Goal: Information Seeking & Learning: Learn about a topic

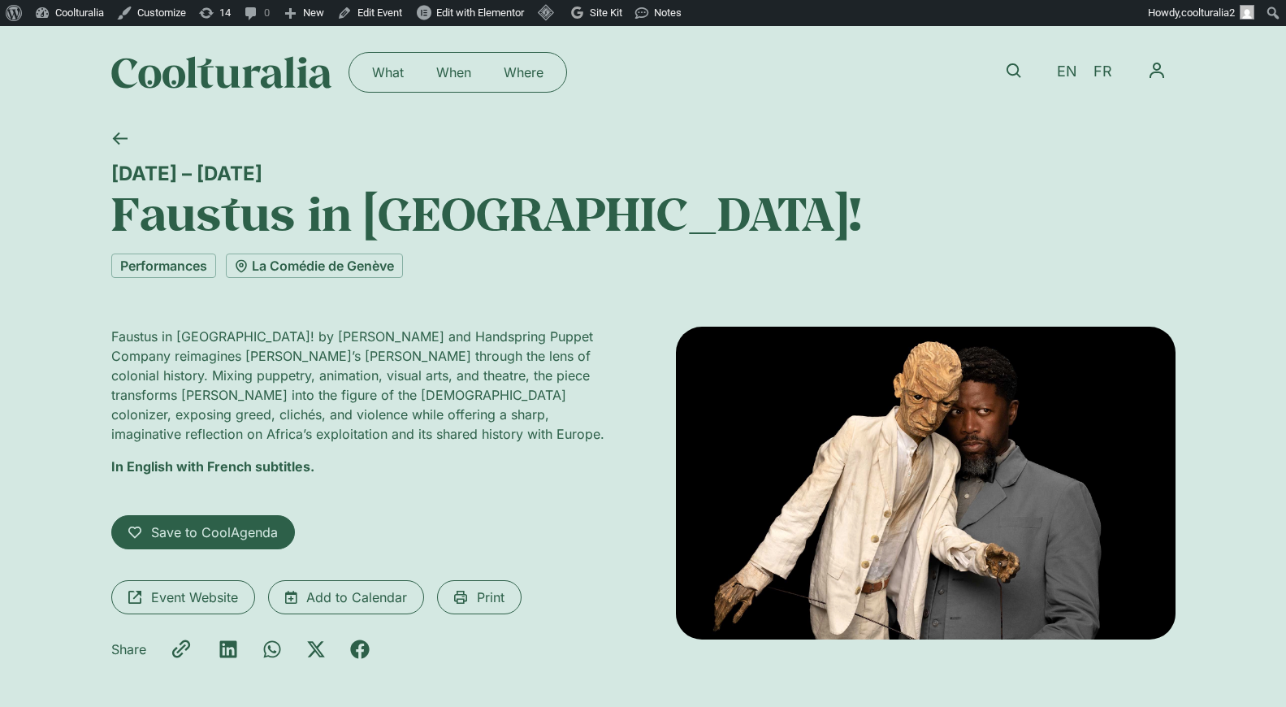
scroll to position [17, 0]
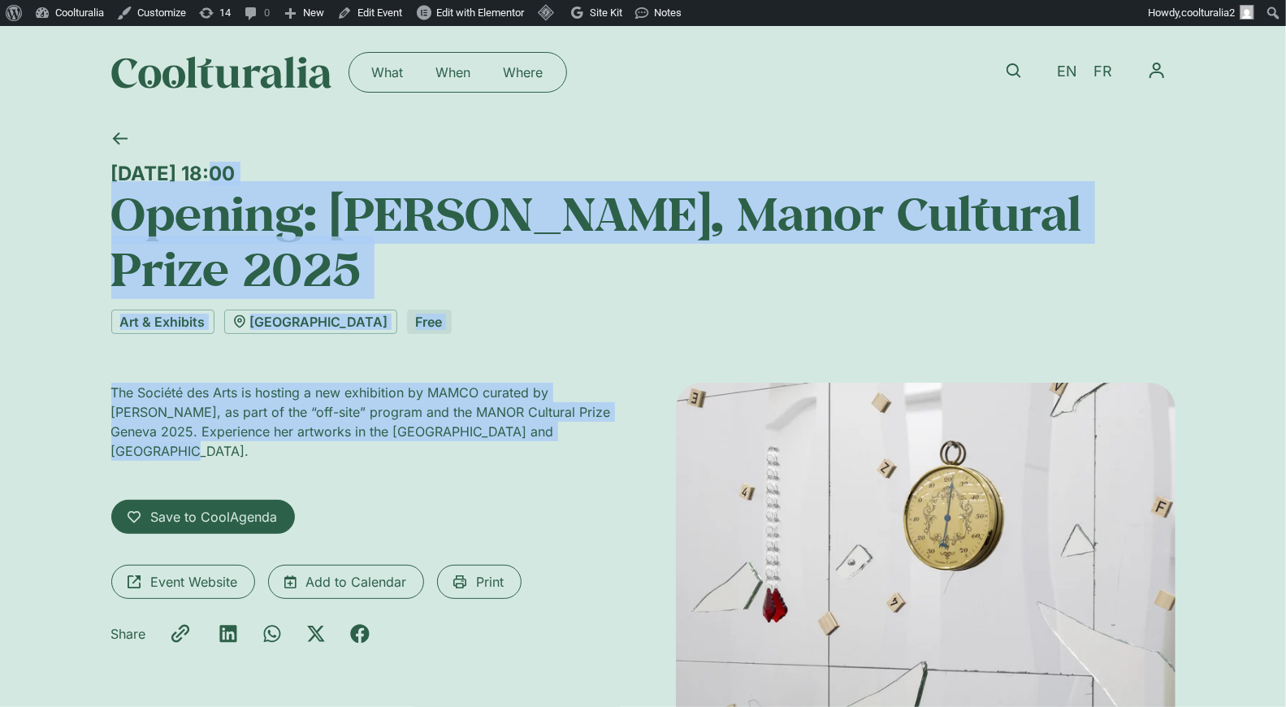
click at [602, 436] on div "Thursday 30 October, 18:00 Opening: Sarah Benslimane, Manor Cultural Prize 2025…" at bounding box center [643, 478] width 1064 height 718
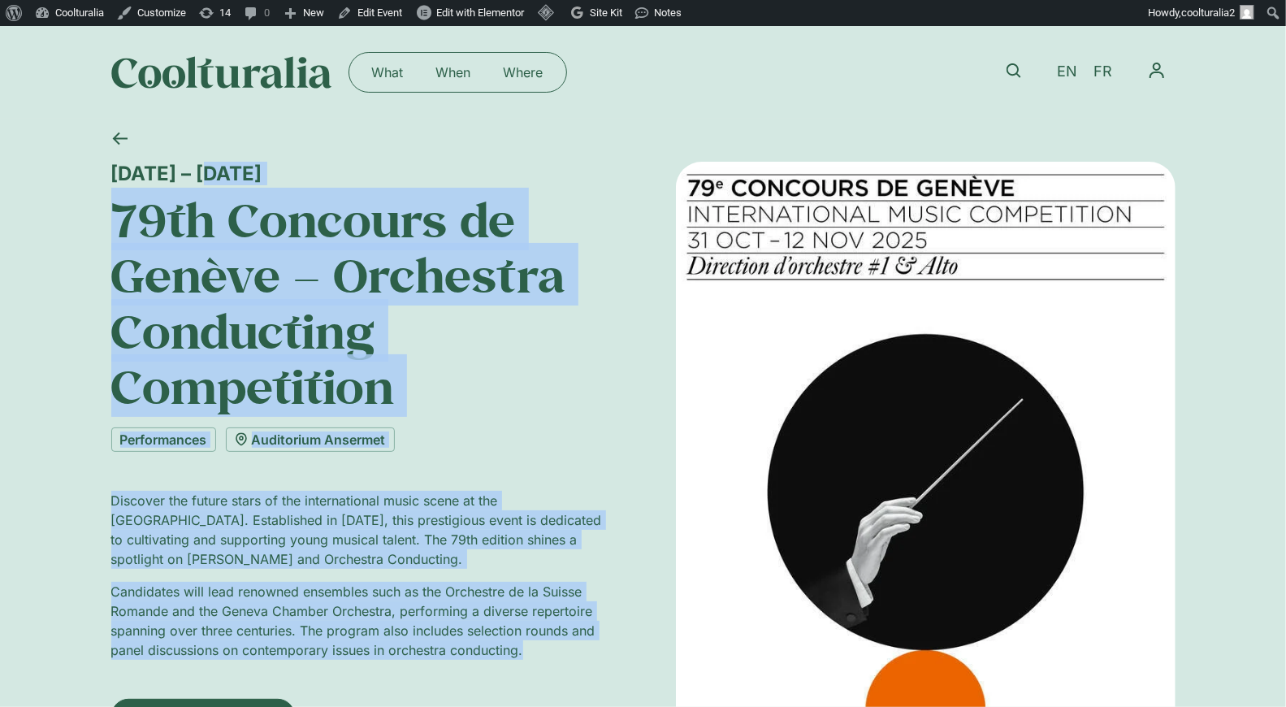
click at [556, 665] on div "31 October – 3 November 79th Concours de Genève – Orchestra Conducting Competit…" at bounding box center [643, 537] width 1286 height 837
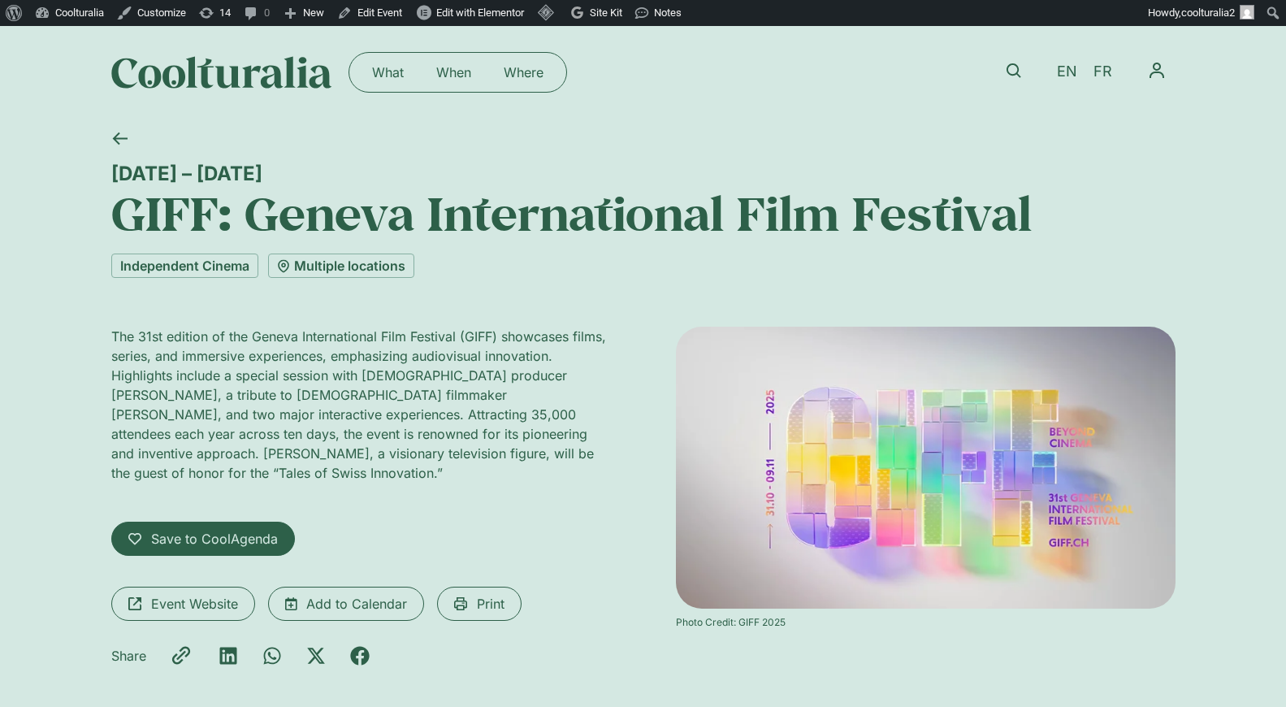
click at [600, 518] on div "31 October – 9 November GIFF: Geneva International Film Festival Independent Ci…" at bounding box center [643, 427] width 1064 height 617
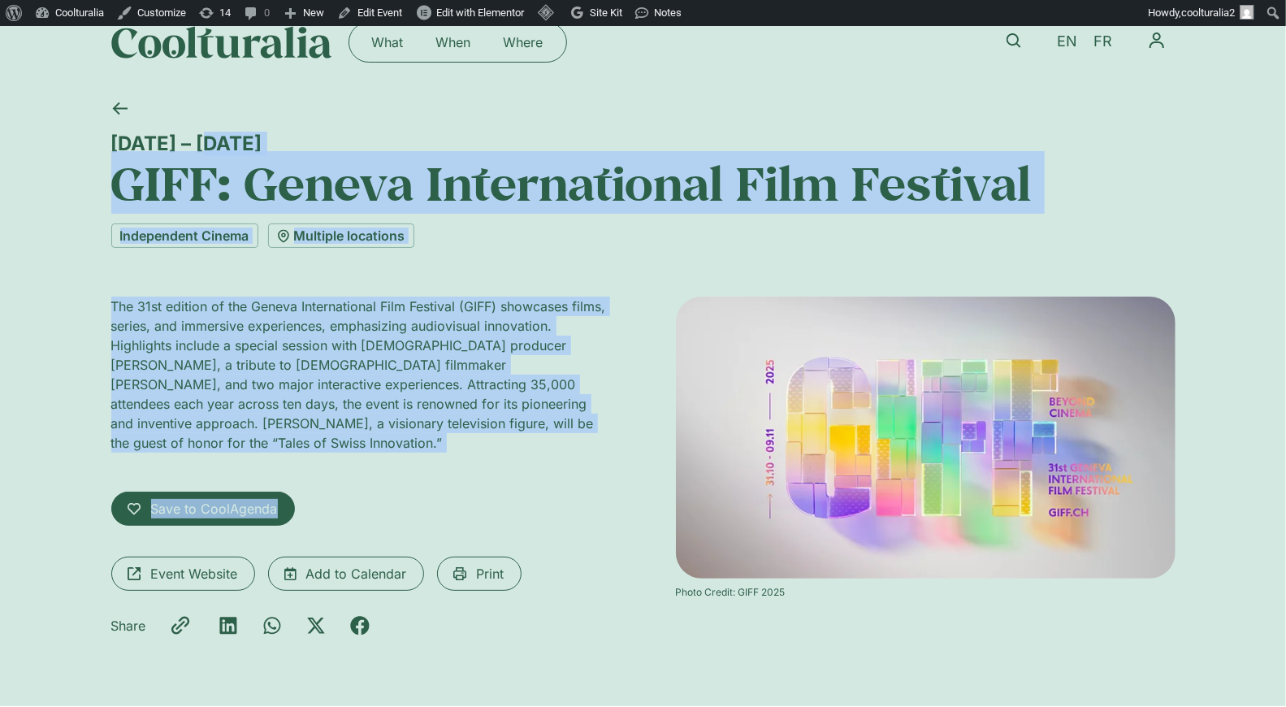
scroll to position [30, 0]
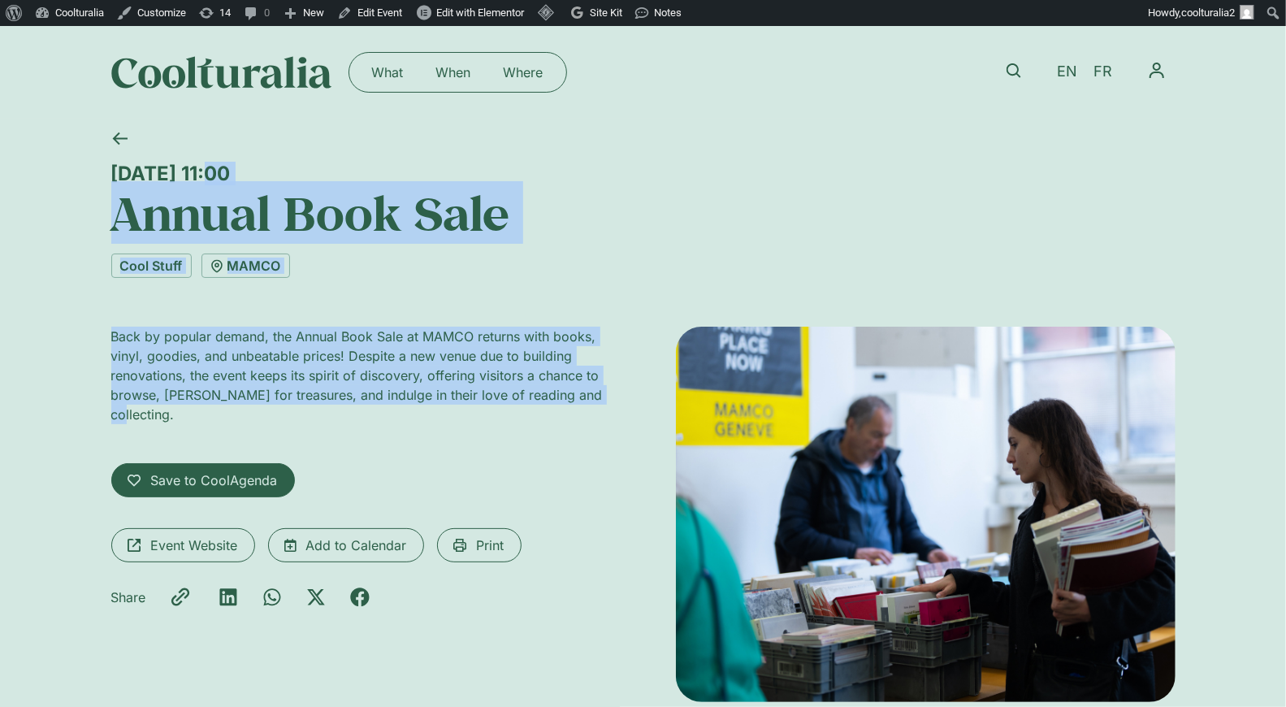
click at [608, 401] on div "[DATE] 11:00 Annual Book Sale Cool Stuff [GEOGRAPHIC_DATA] Back by popular dema…" at bounding box center [643, 440] width 1286 height 642
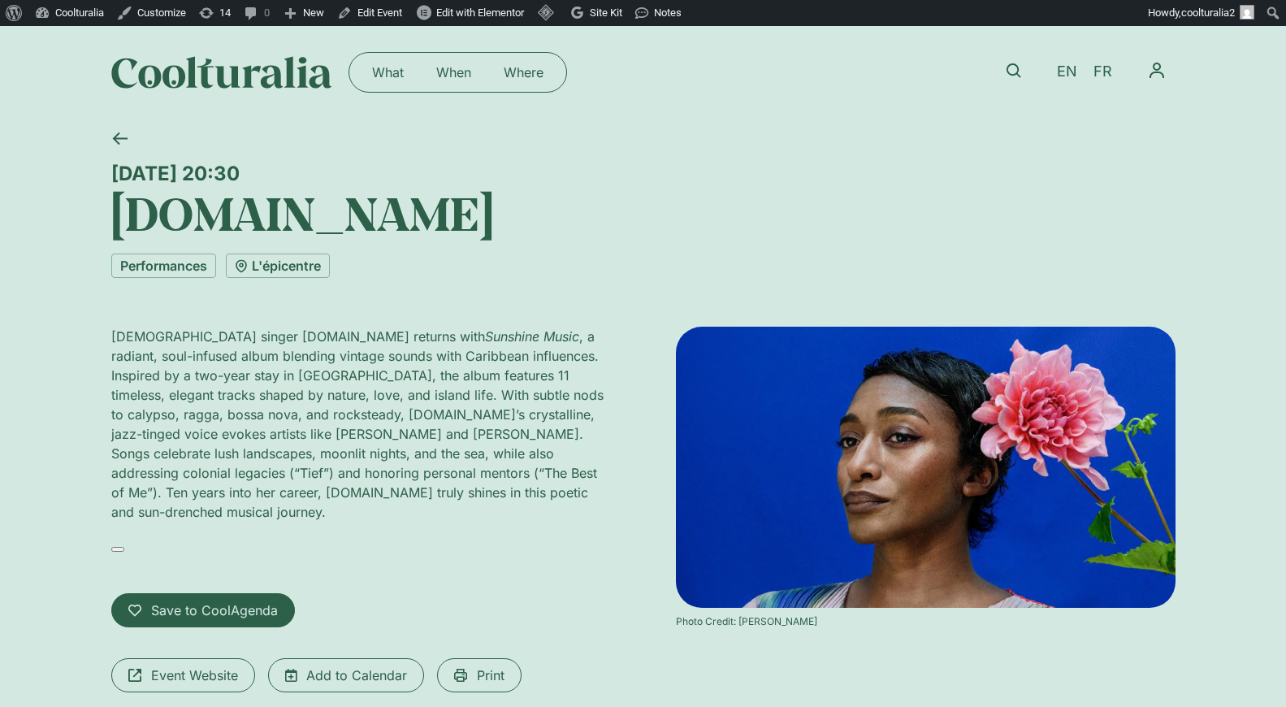
click at [392, 461] on div "Saturday 1 November, 20:30 ALA.NI Performances L'épicentre London-born singer A…" at bounding box center [643, 463] width 1064 height 689
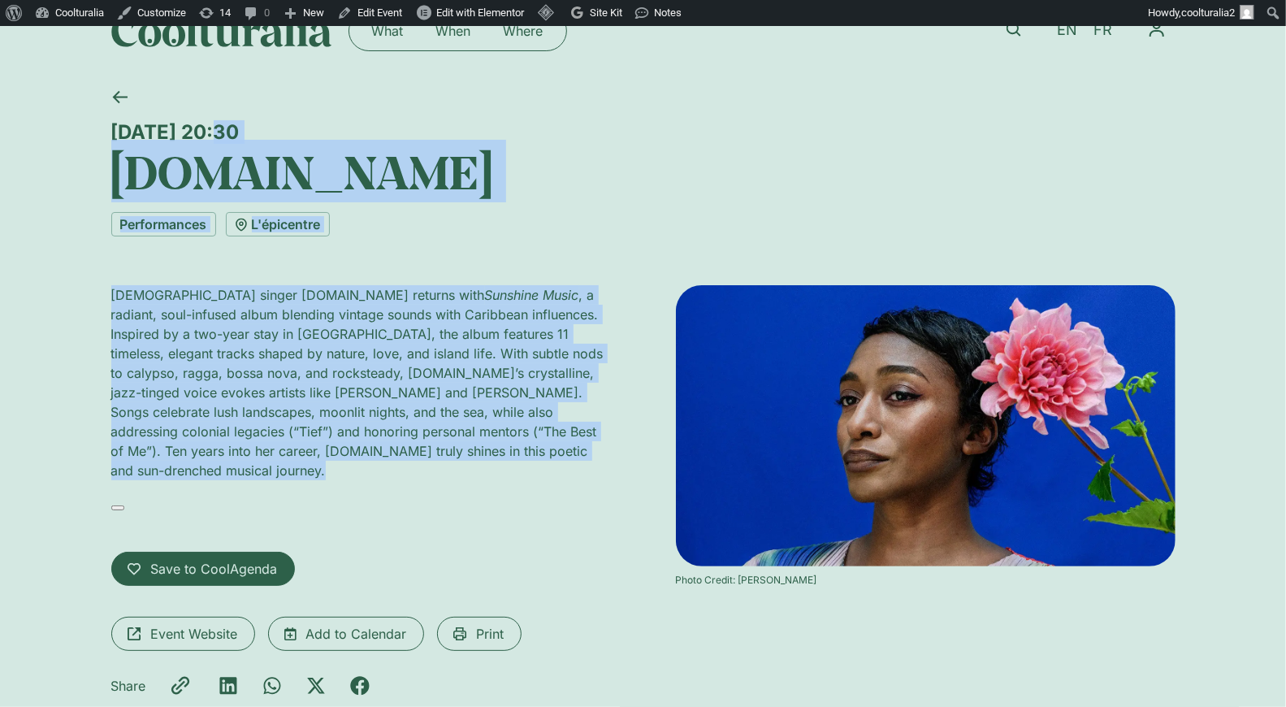
scroll to position [41, 0]
